Goal: Leave review/rating: Leave review/rating

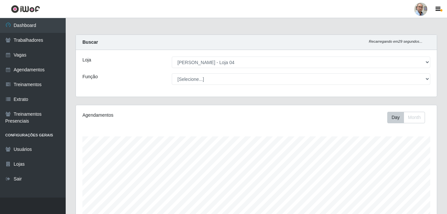
select select "251"
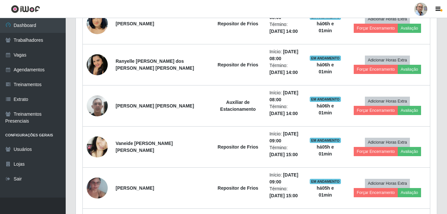
scroll to position [270, 0]
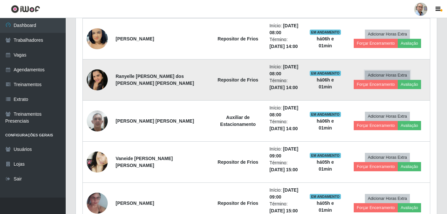
click at [401, 79] on button "Adicionar Horas Extra" at bounding box center [387, 75] width 45 height 9
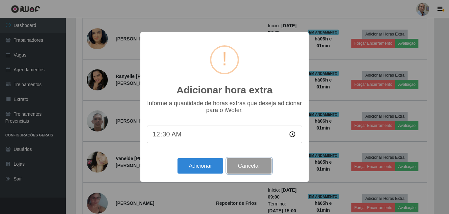
click at [256, 168] on button "Cancelar" at bounding box center [249, 165] width 45 height 15
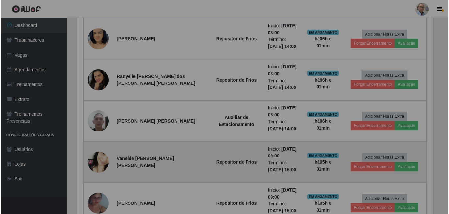
scroll to position [136, 361]
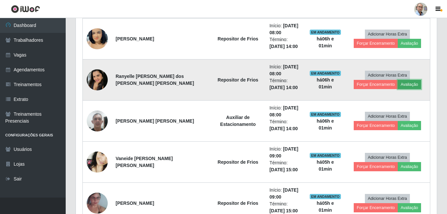
click at [405, 83] on button "Avaliação" at bounding box center [409, 84] width 23 height 9
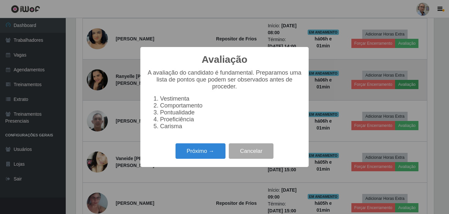
scroll to position [136, 358]
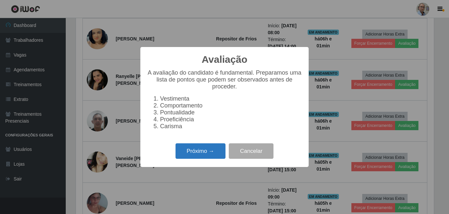
click at [206, 154] on button "Próximo →" at bounding box center [200, 150] width 50 height 15
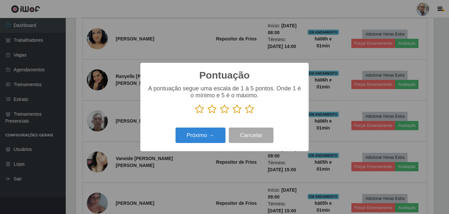
click at [250, 109] on icon at bounding box center [249, 109] width 9 height 10
click at [245, 114] on input "radio" at bounding box center [245, 114] width 0 height 0
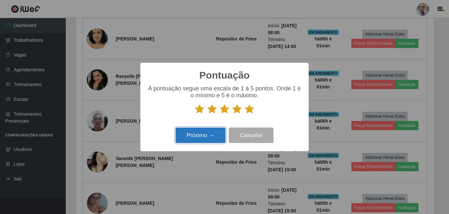
click at [195, 134] on button "Próximo →" at bounding box center [200, 134] width 50 height 15
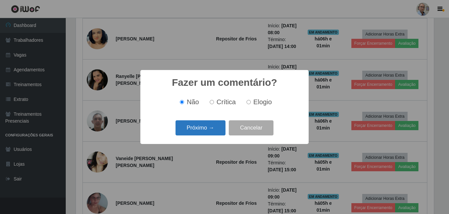
click at [209, 131] on button "Próximo →" at bounding box center [200, 127] width 50 height 15
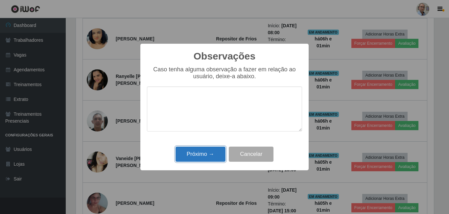
click at [198, 158] on button "Próximo →" at bounding box center [200, 153] width 50 height 15
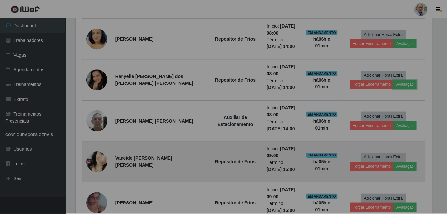
scroll to position [136, 361]
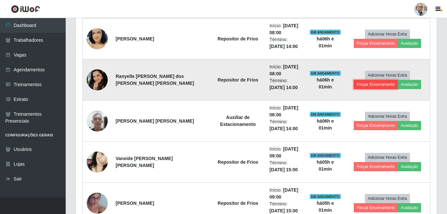
click at [379, 85] on button "Forçar Encerramento" at bounding box center [376, 84] width 44 height 9
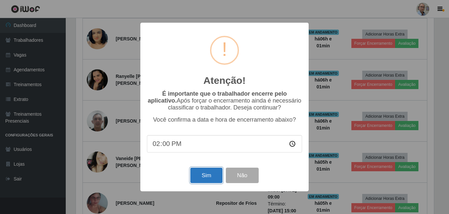
click at [214, 178] on button "Sim" at bounding box center [206, 174] width 32 height 15
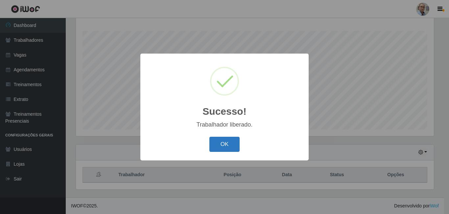
click at [220, 143] on button "OK" at bounding box center [224, 144] width 31 height 15
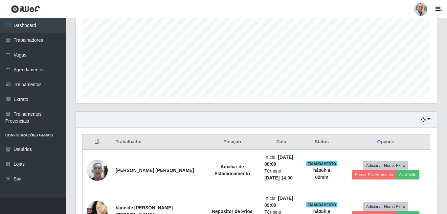
scroll to position [171, 0]
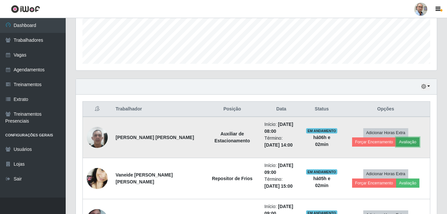
click at [409, 141] on button "Avaliação" at bounding box center [407, 141] width 23 height 9
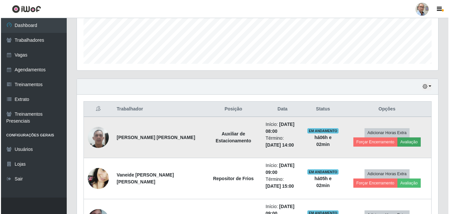
scroll to position [136, 358]
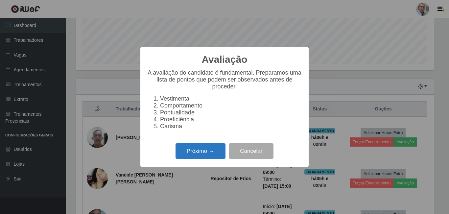
click at [210, 155] on button "Próximo →" at bounding box center [200, 150] width 50 height 15
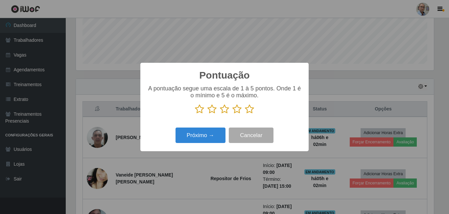
scroll to position [328205, 327984]
click at [246, 112] on icon at bounding box center [249, 109] width 9 height 10
click at [245, 114] on input "radio" at bounding box center [245, 114] width 0 height 0
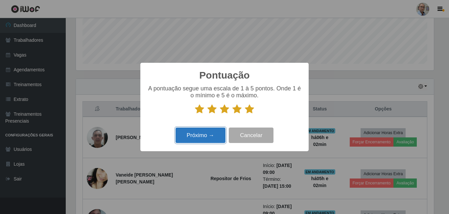
click at [216, 137] on button "Próximo →" at bounding box center [200, 134] width 50 height 15
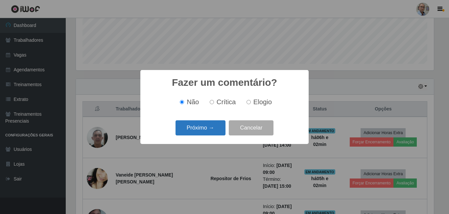
click at [208, 131] on button "Próximo →" at bounding box center [200, 127] width 50 height 15
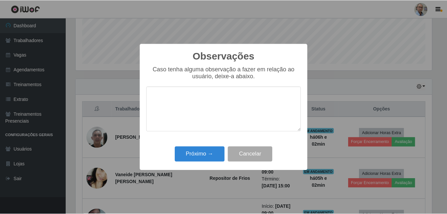
scroll to position [0, 0]
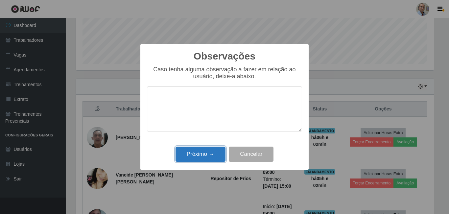
click at [203, 156] on button "Próximo →" at bounding box center [200, 153] width 50 height 15
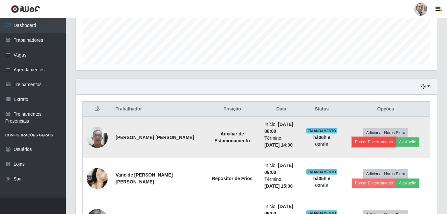
click at [371, 142] on button "Forçar Encerramento" at bounding box center [374, 141] width 44 height 9
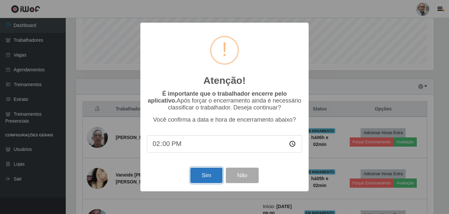
click at [213, 173] on button "Sim" at bounding box center [206, 174] width 32 height 15
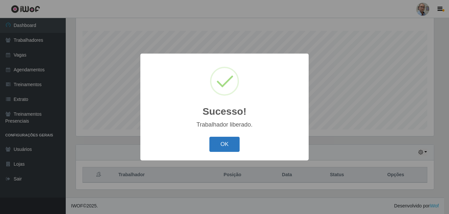
click at [224, 143] on button "OK" at bounding box center [224, 144] width 31 height 15
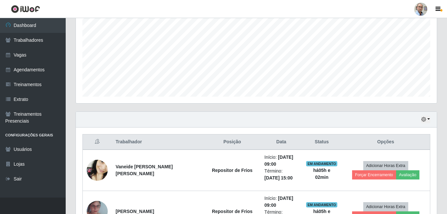
scroll to position [2, 0]
